Goal: Task Accomplishment & Management: Use online tool/utility

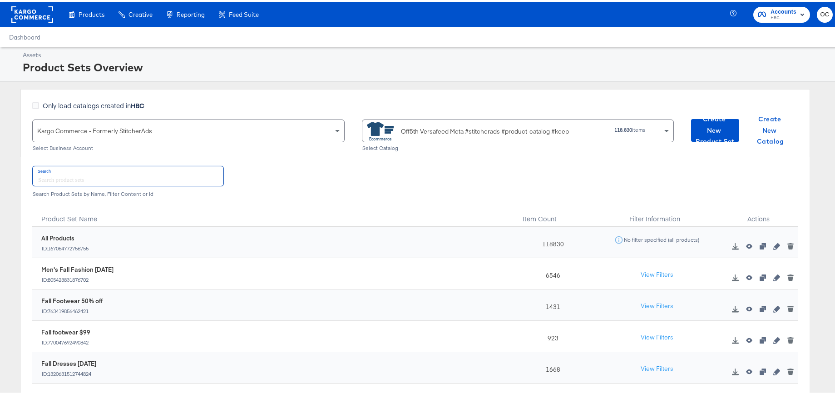
click at [141, 177] on input "text" at bounding box center [128, 174] width 191 height 20
type input "f"
click at [714, 121] on span "Create New Product Set" at bounding box center [715, 129] width 41 height 34
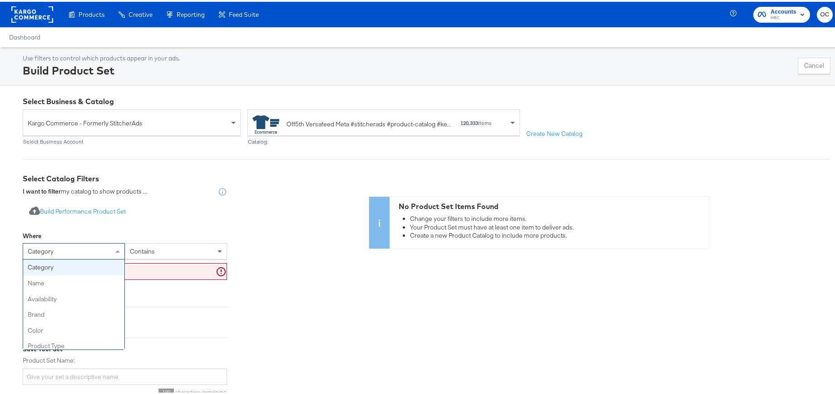
click at [99, 243] on div "category" at bounding box center [73, 249] width 101 height 15
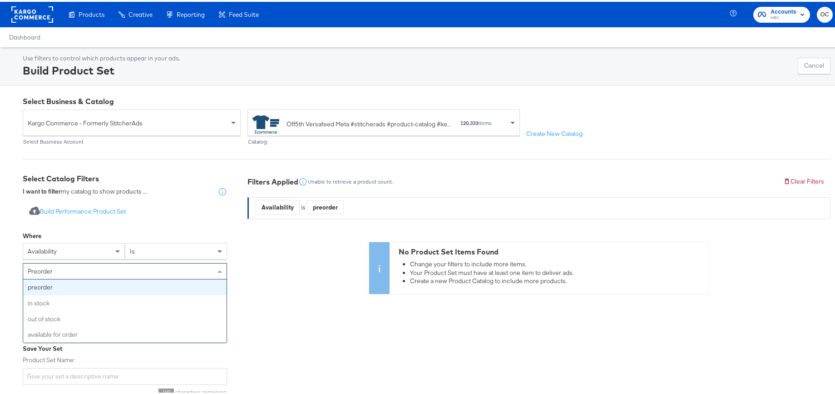
click at [138, 266] on div "preorder" at bounding box center [124, 268] width 203 height 15
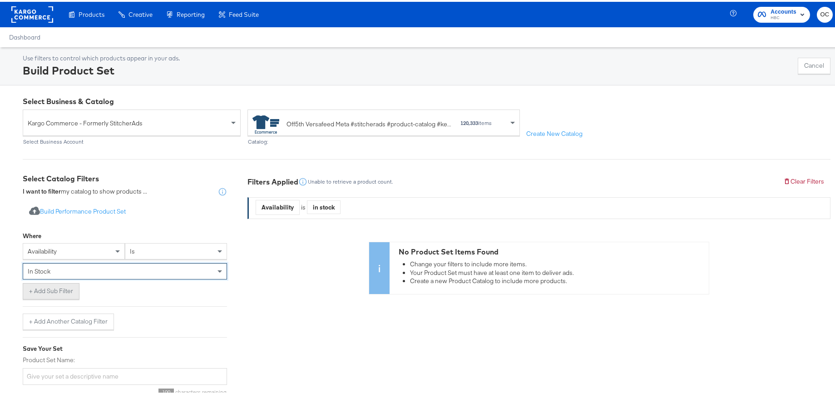
click at [72, 289] on button "+ Add Sub Filter" at bounding box center [51, 289] width 57 height 16
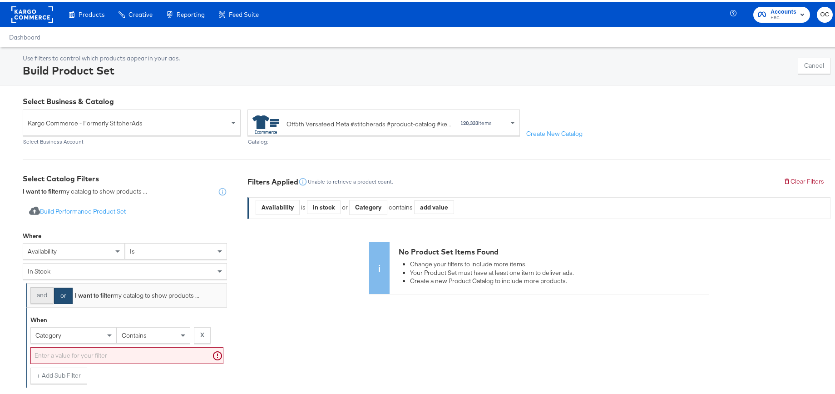
click at [51, 294] on button "and" at bounding box center [41, 293] width 23 height 16
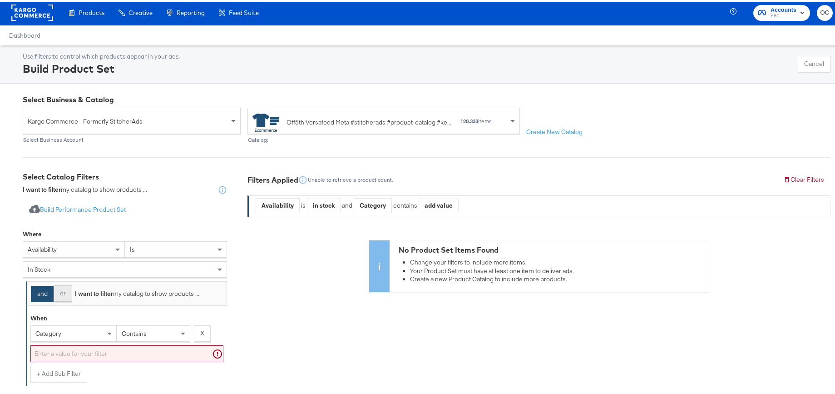
scroll to position [40, 0]
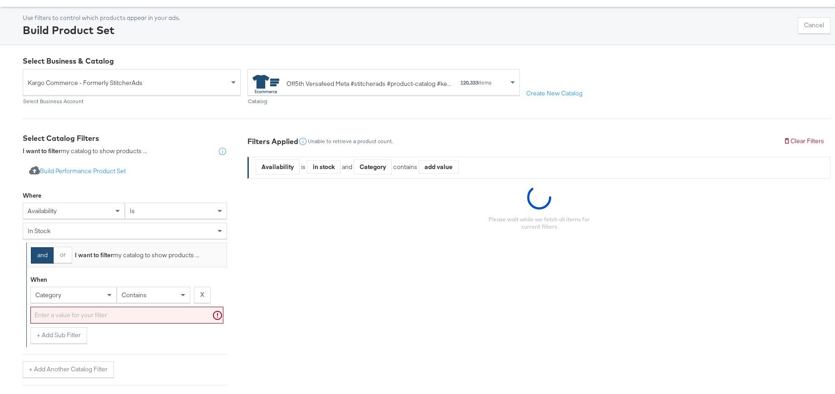
click at [78, 293] on div "category" at bounding box center [73, 292] width 85 height 15
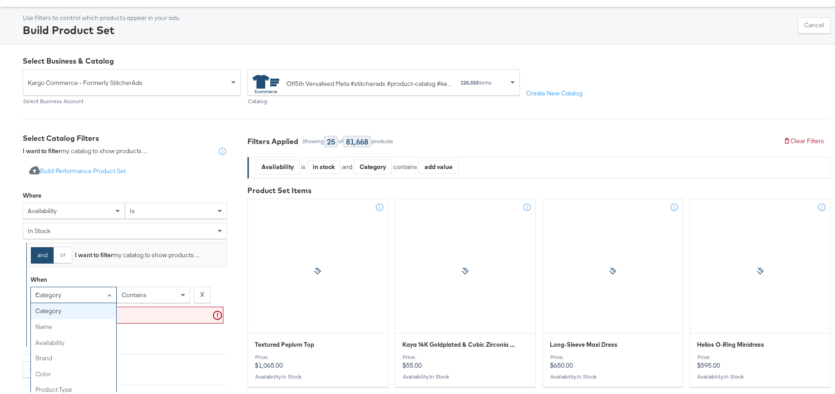
type input "re"
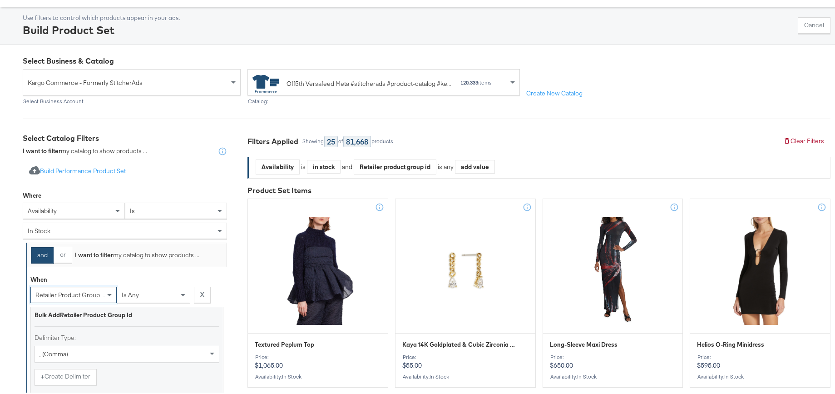
scroll to position [187, 0]
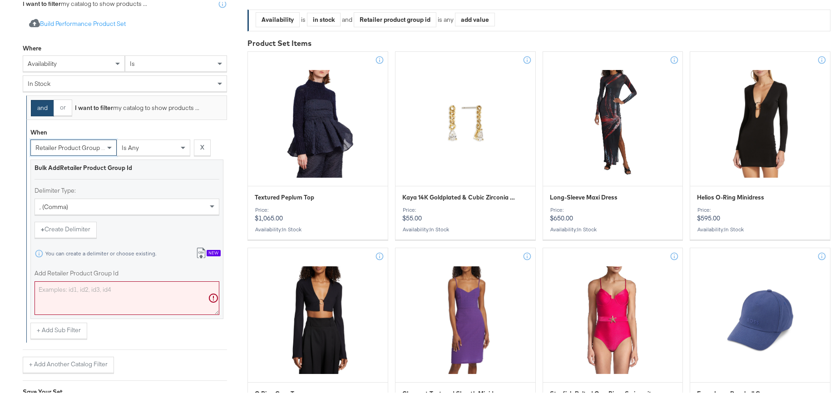
click at [105, 306] on textarea "Add Retailer Product Group Id" at bounding box center [127, 296] width 185 height 34
paste textarea "0400021910063,0400022693780,0400022980199,0400022977087,0400021080141,040002142…"
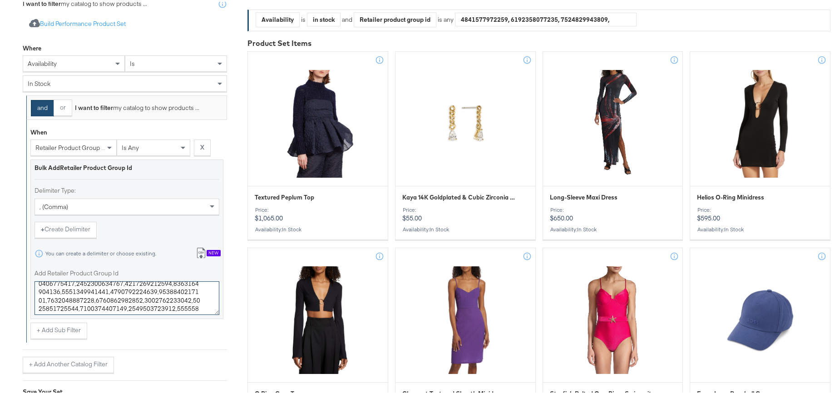
scroll to position [1904, 0]
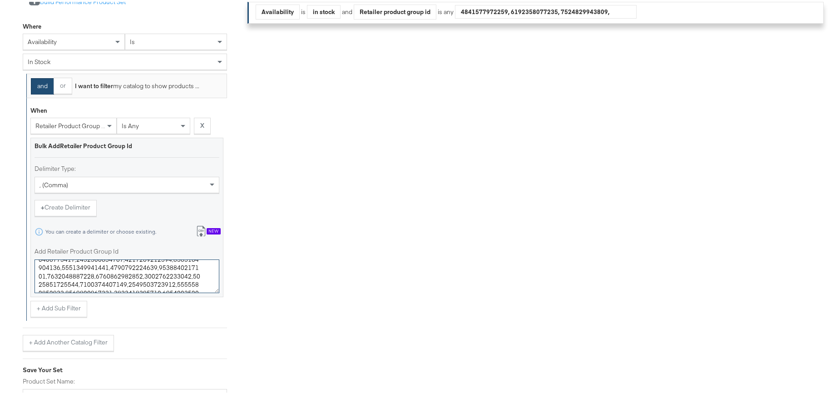
type textarea "0400021910063,0400022693780,0400022980199,0400022977087,0400021080141,040002142…"
click at [138, 319] on div "and or I want to filter my catalog to show products ... When retailer product g…" at bounding box center [125, 210] width 204 height 277
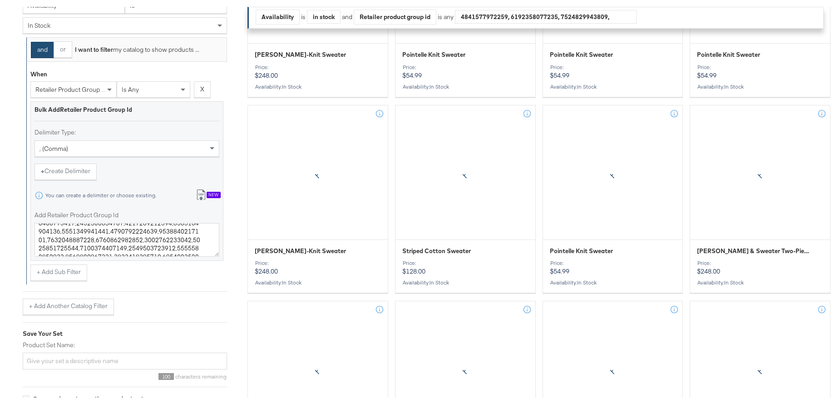
scroll to position [349, 0]
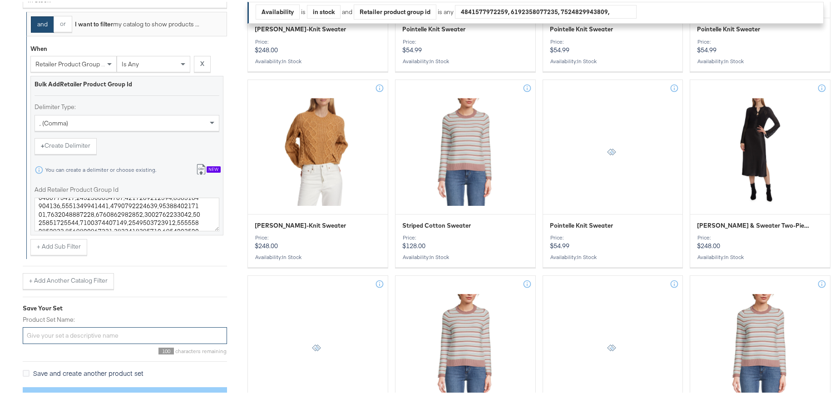
click at [128, 333] on input "Product Set Name:" at bounding box center [125, 333] width 204 height 17
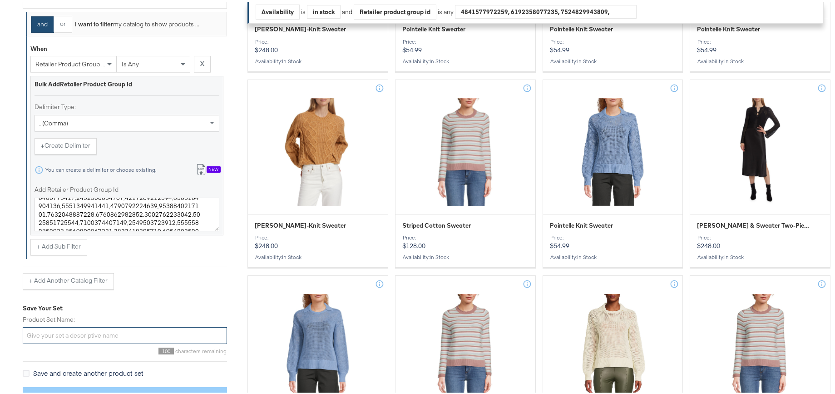
click at [106, 333] on input "Product Set Name:" at bounding box center [125, 333] width 204 height 17
type input "Fall Sweaters SEPT25"
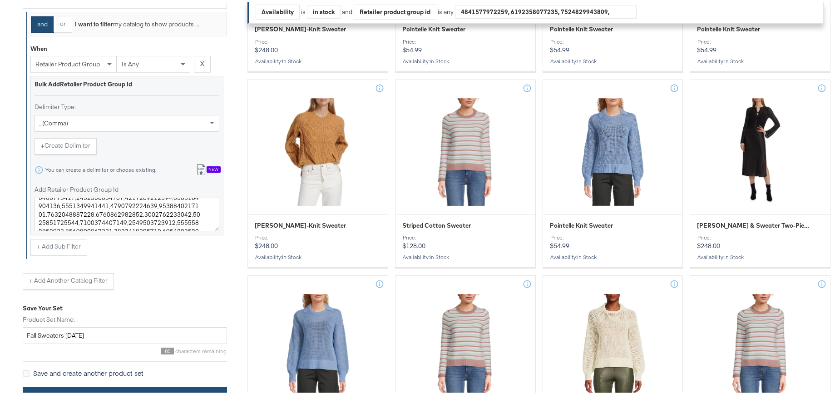
click at [156, 390] on button "Save Product Set" at bounding box center [125, 395] width 204 height 20
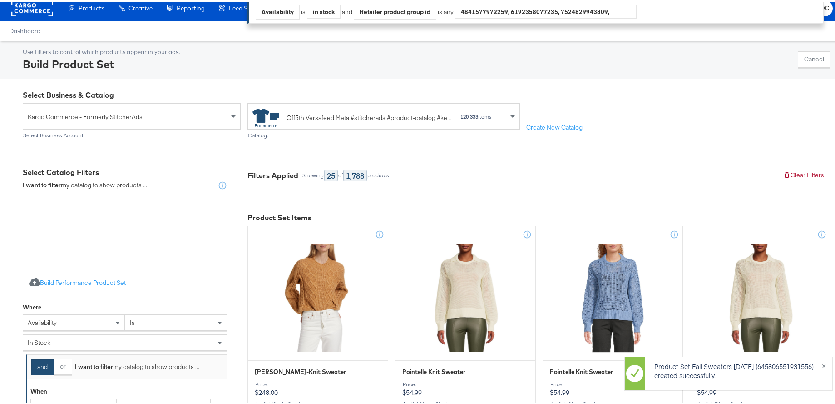
scroll to position [13, 0]
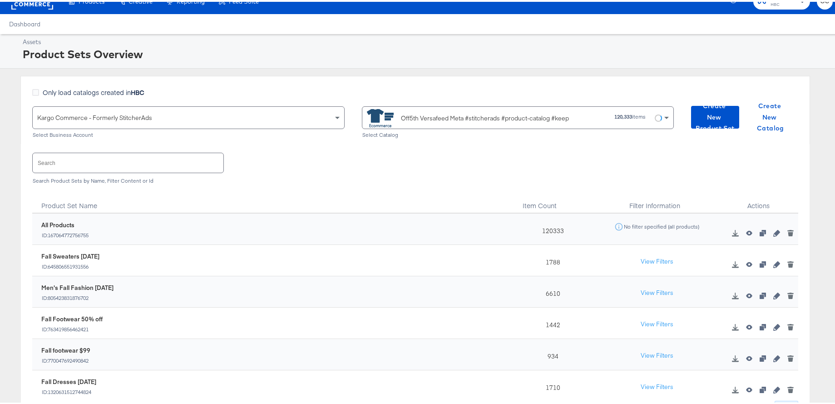
click at [145, 163] on input "text" at bounding box center [128, 161] width 191 height 20
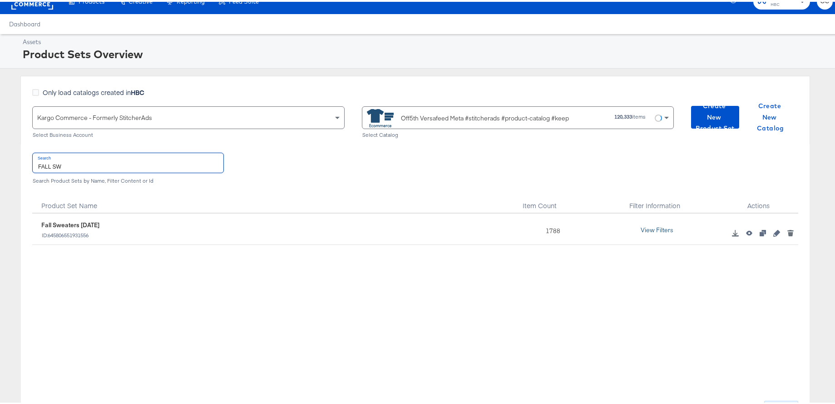
click at [661, 227] on button "View Filters" at bounding box center [656, 228] width 45 height 16
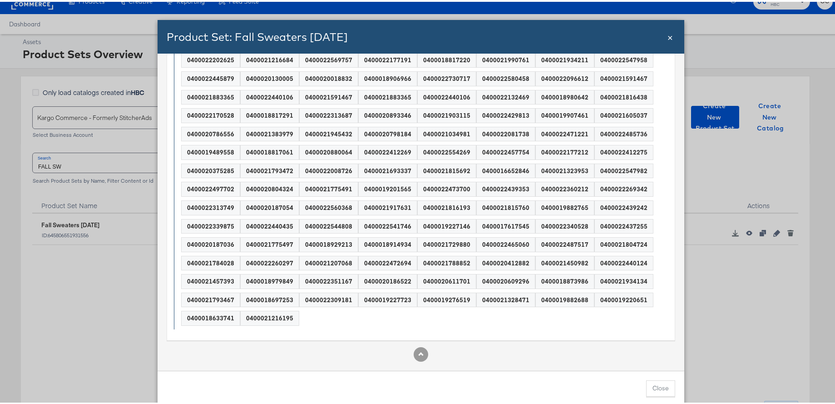
scroll to position [0, 0]
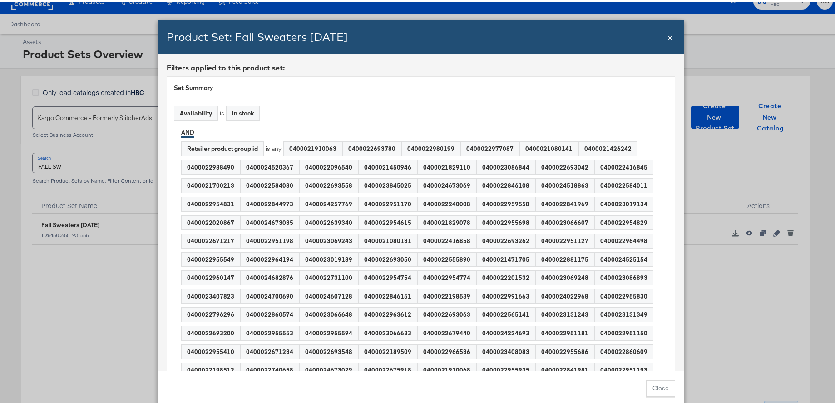
click at [667, 35] on span "×" at bounding box center [669, 35] width 5 height 12
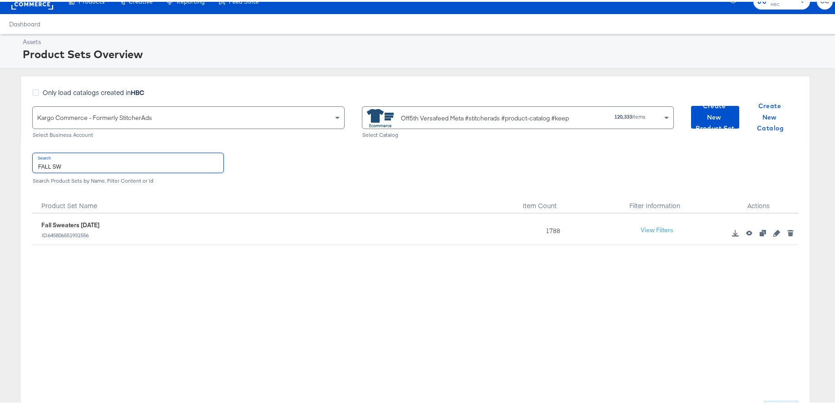
click at [122, 168] on input "FALL SW" at bounding box center [128, 161] width 191 height 20
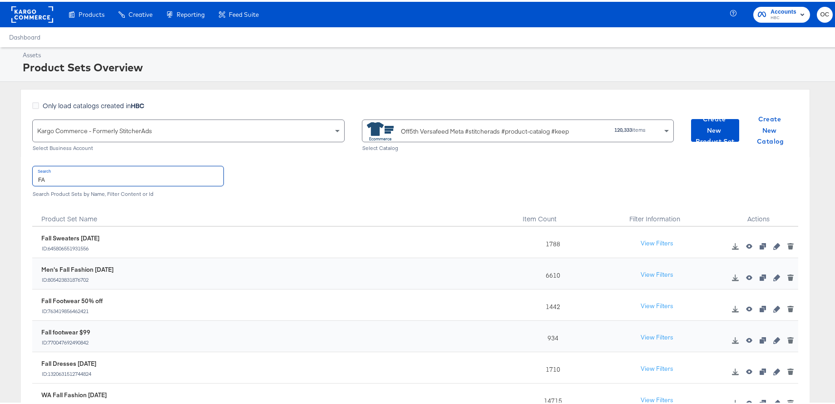
type input "F"
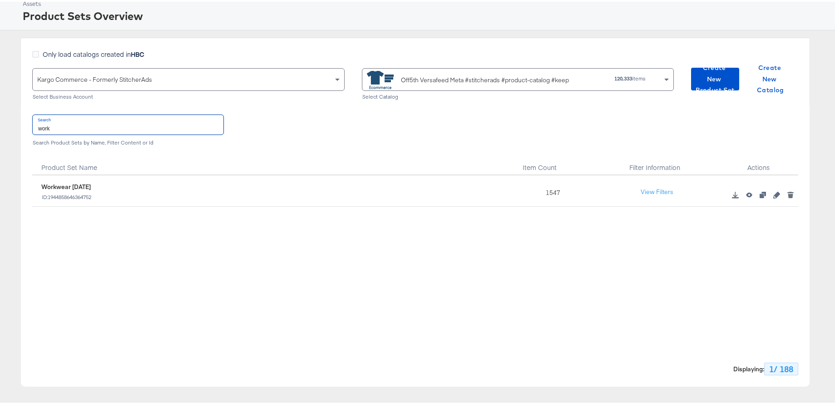
scroll to position [64, 0]
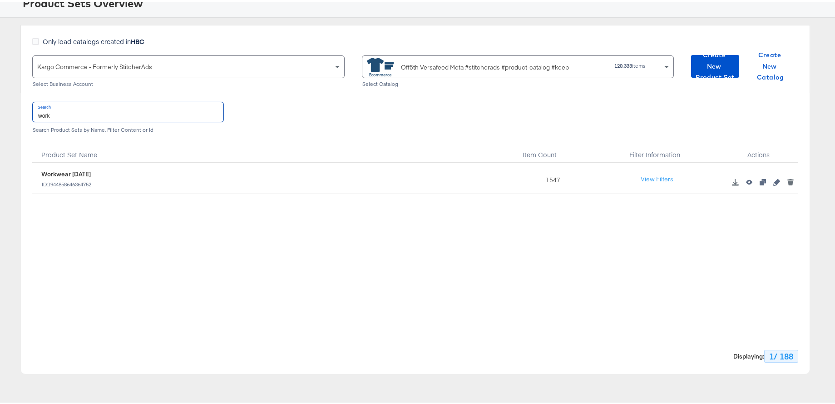
type input "work"
click at [773, 180] on icon "button" at bounding box center [776, 180] width 6 height 6
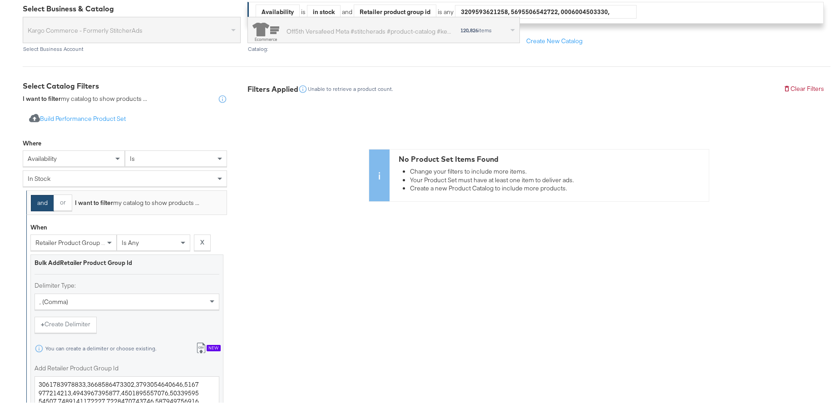
scroll to position [252, 0]
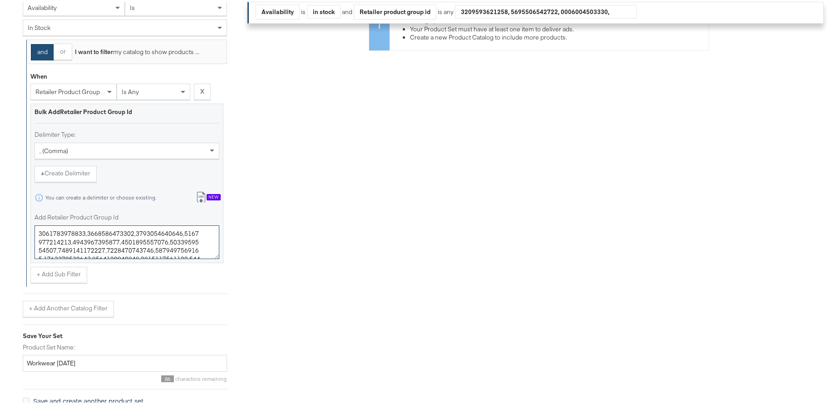
click at [106, 244] on textarea "Add Retailer Product Group Id" at bounding box center [127, 240] width 185 height 34
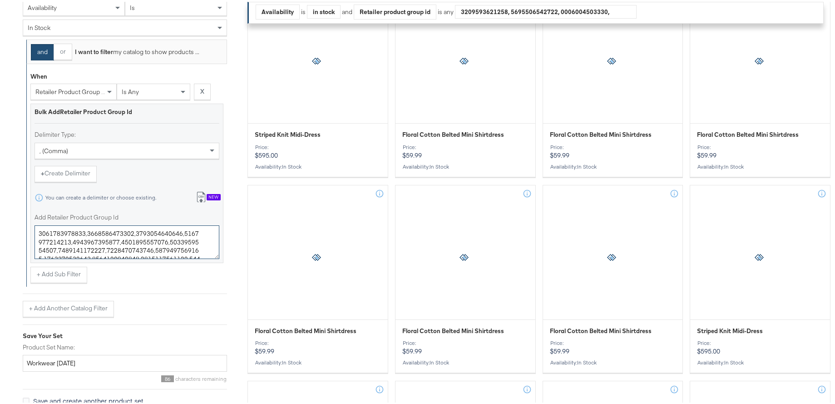
paste textarea "4679639,0400023020099,0400022408227,0400024679619,0400021259506,0400024213400,0…"
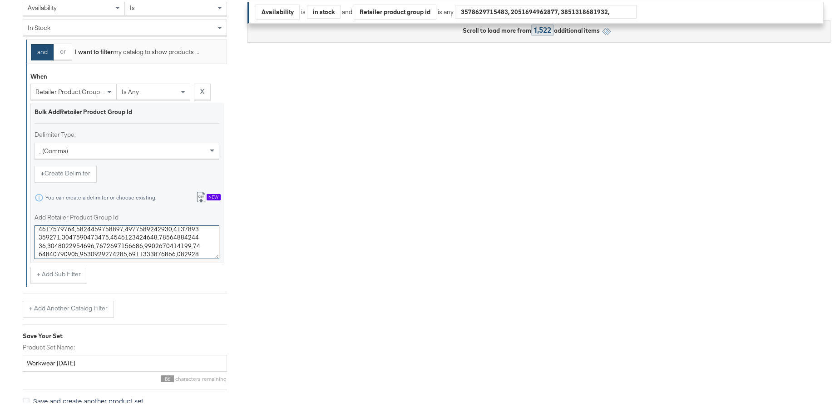
type textarea "0400024679639,0400023020099,0400022408227,0400024679619,0400021259506,040002421…"
click at [29, 361] on input "Workwear AUG25" at bounding box center [125, 361] width 204 height 17
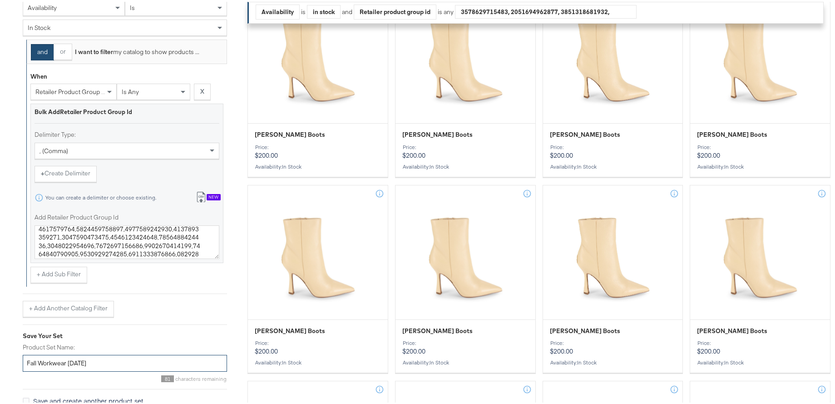
drag, startPoint x: 80, startPoint y: 360, endPoint x: 67, endPoint y: 362, distance: 12.8
click at [67, 362] on input "Fall Workwear AUG25" at bounding box center [125, 361] width 204 height 17
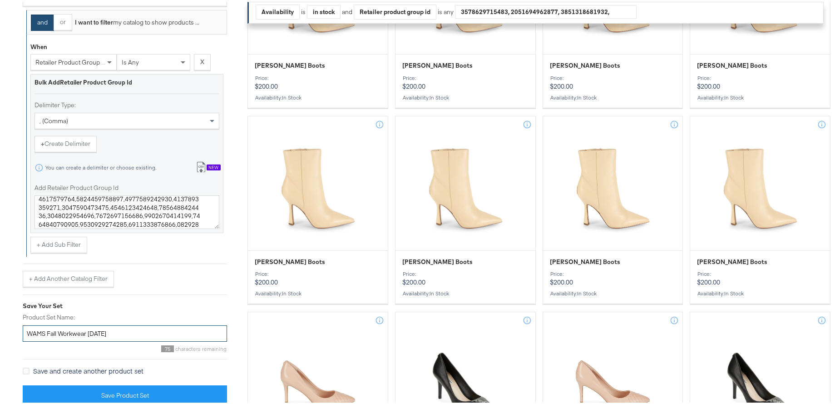
scroll to position [323, 0]
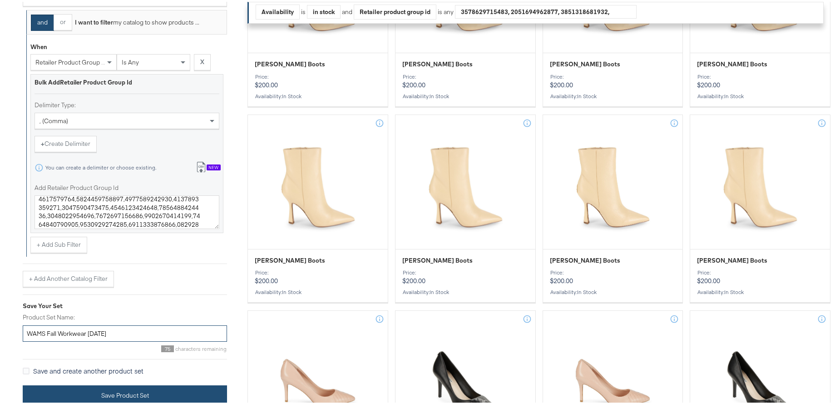
type input "WAMS Fall Workwear SEPT25"
click at [149, 385] on button "Save Product Set" at bounding box center [125, 393] width 204 height 20
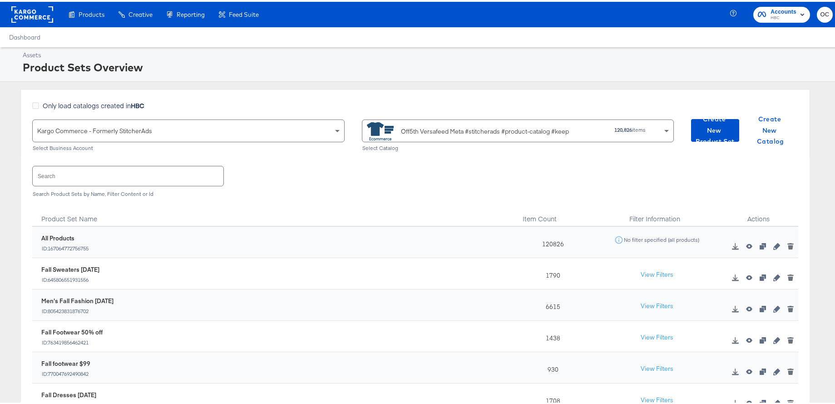
click at [197, 173] on input "text" at bounding box center [128, 174] width 191 height 20
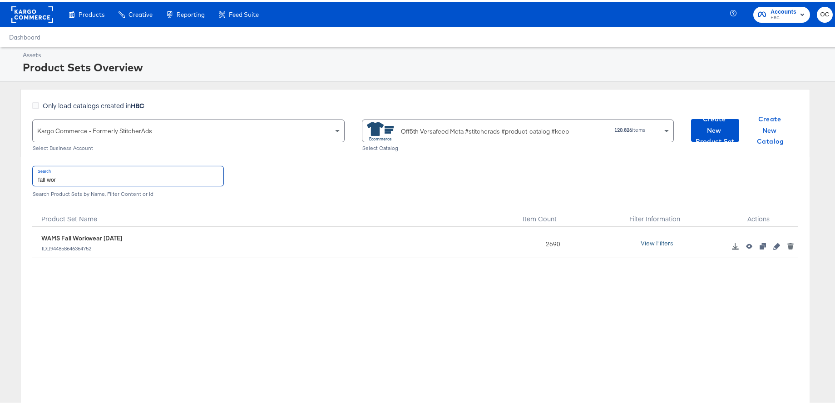
type input "fall wor"
click at [661, 238] on button "View Filters" at bounding box center [656, 241] width 45 height 16
